Goal: Navigation & Orientation: Find specific page/section

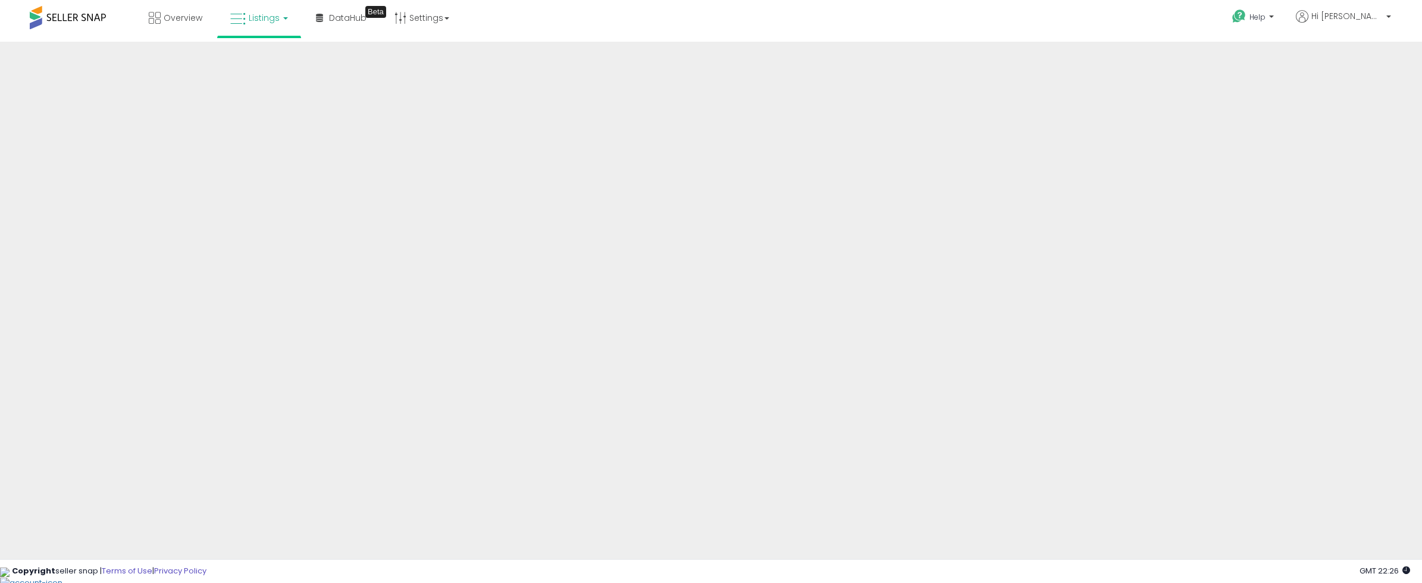
click at [264, 23] on span "Listings" at bounding box center [264, 18] width 31 height 12
click at [176, 17] on span "Overview" at bounding box center [183, 18] width 39 height 12
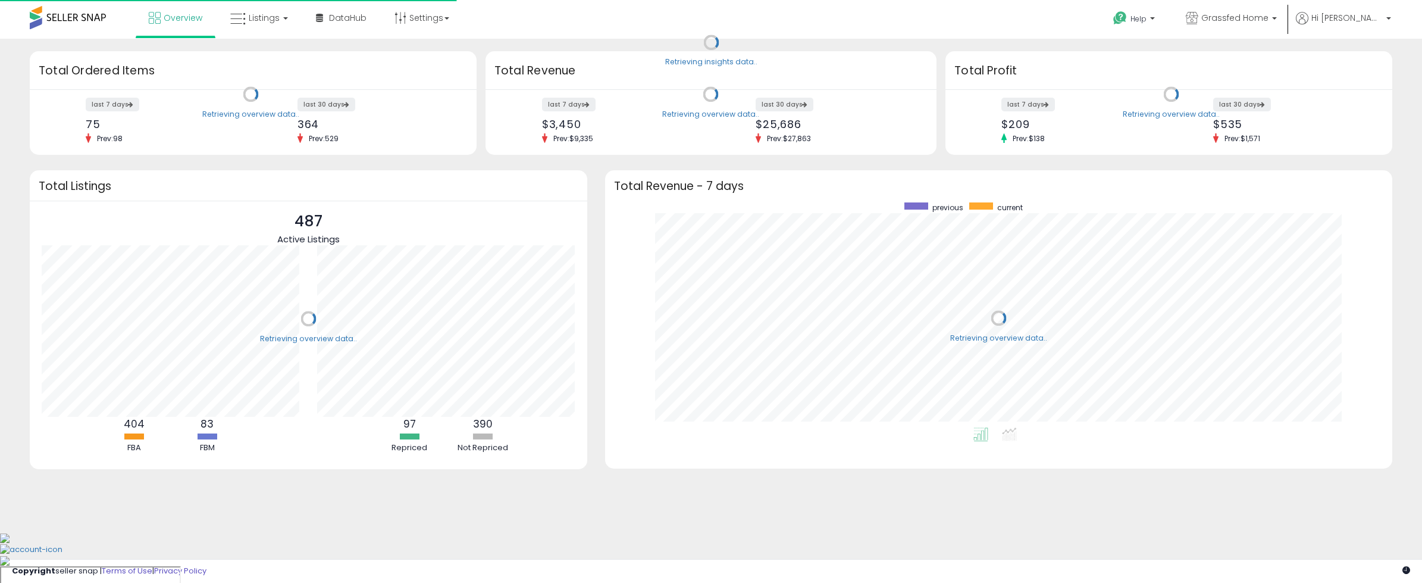
scroll to position [225, 764]
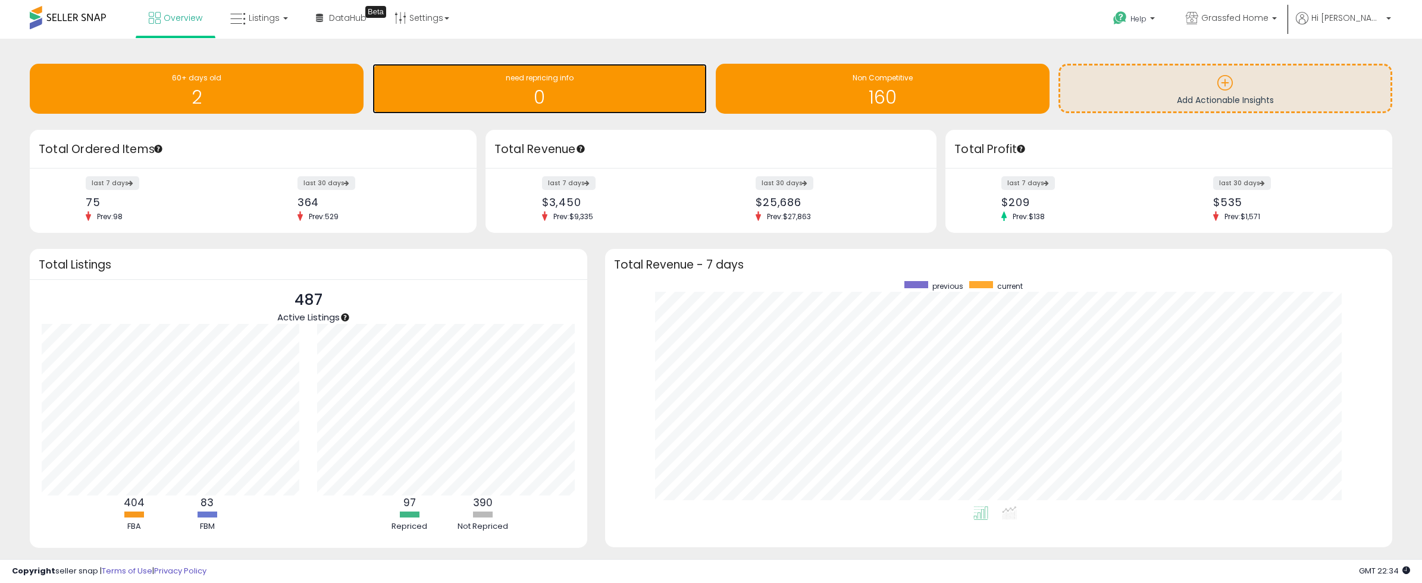
click at [609, 99] on h1 "0" at bounding box center [540, 97] width 322 height 20
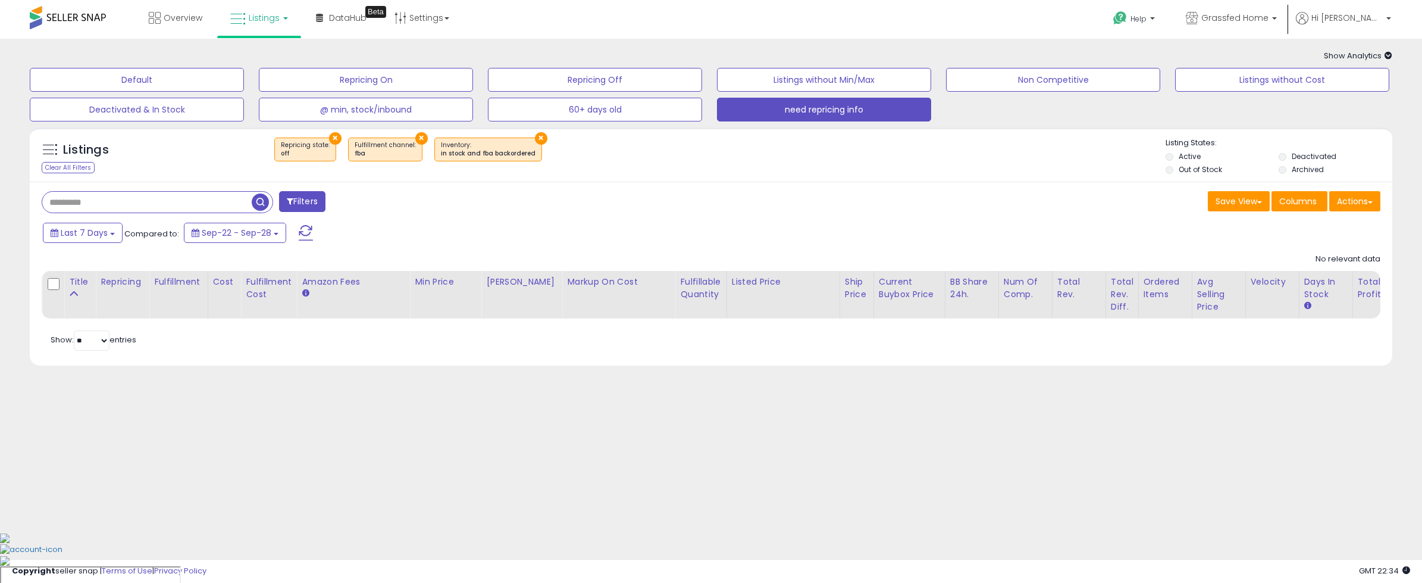
click at [415, 136] on button "×" at bounding box center [421, 138] width 12 height 12
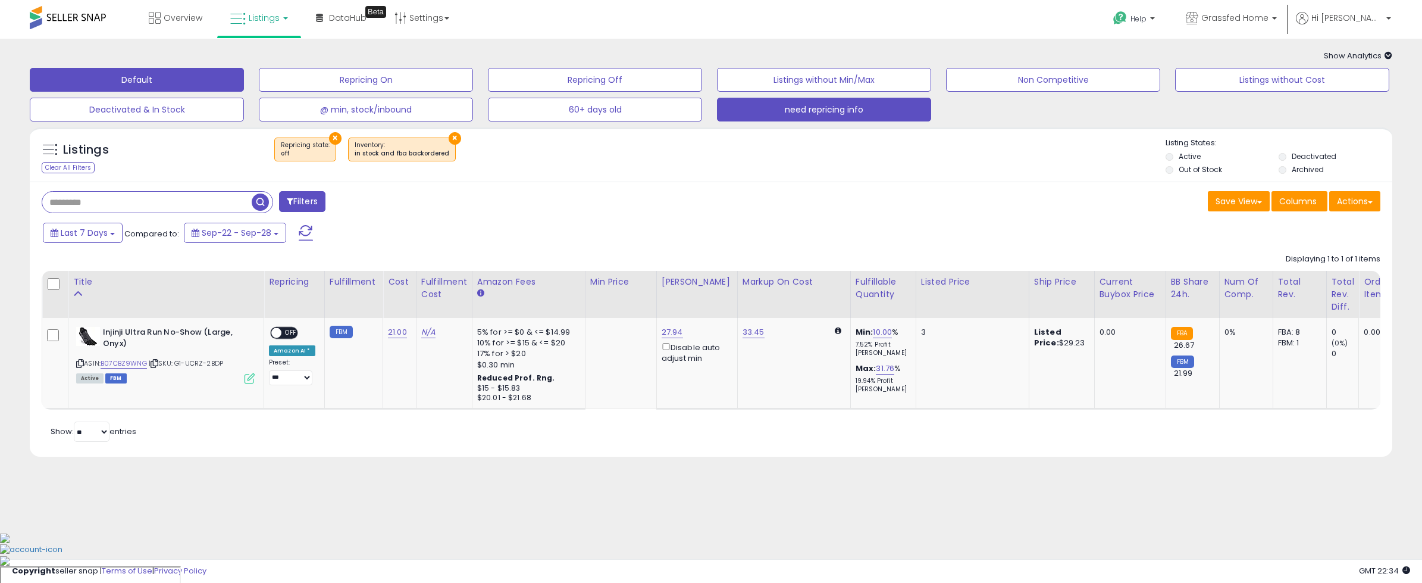
click at [163, 76] on button "Default" at bounding box center [137, 80] width 214 height 24
